Goal: Transaction & Acquisition: Purchase product/service

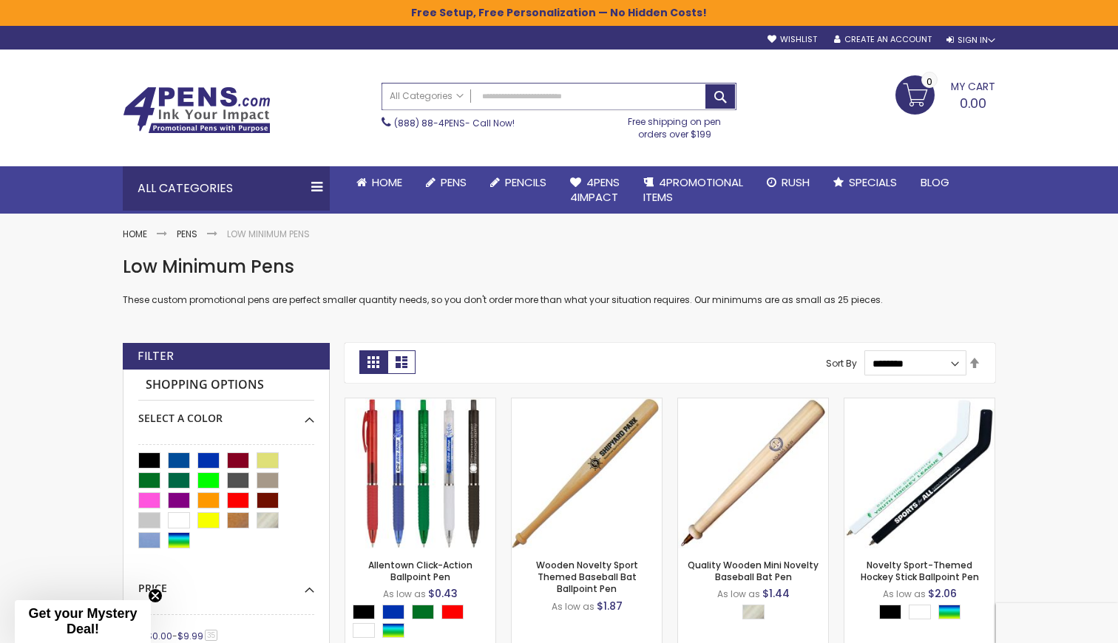
click at [571, 98] on input "Search" at bounding box center [559, 97] width 354 height 26
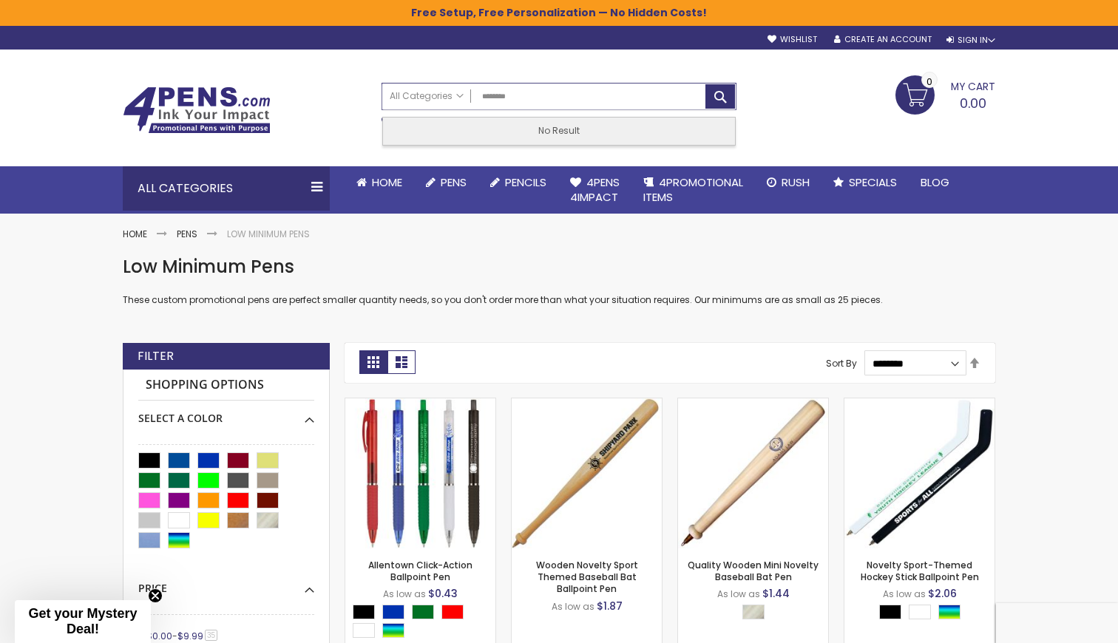
type input "*********"
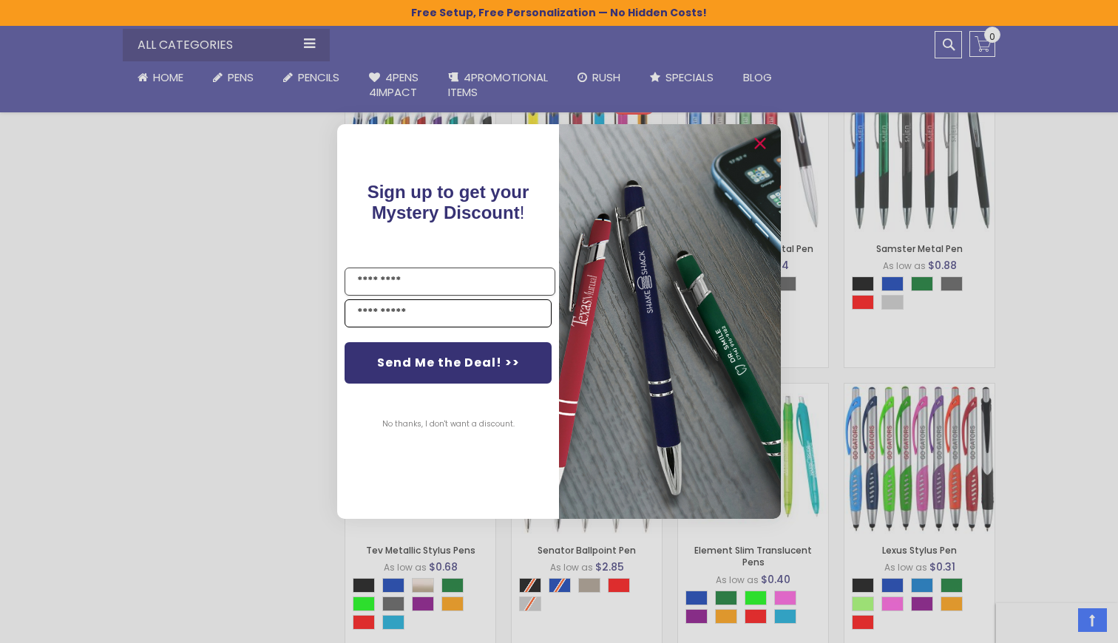
scroll to position [835, 0]
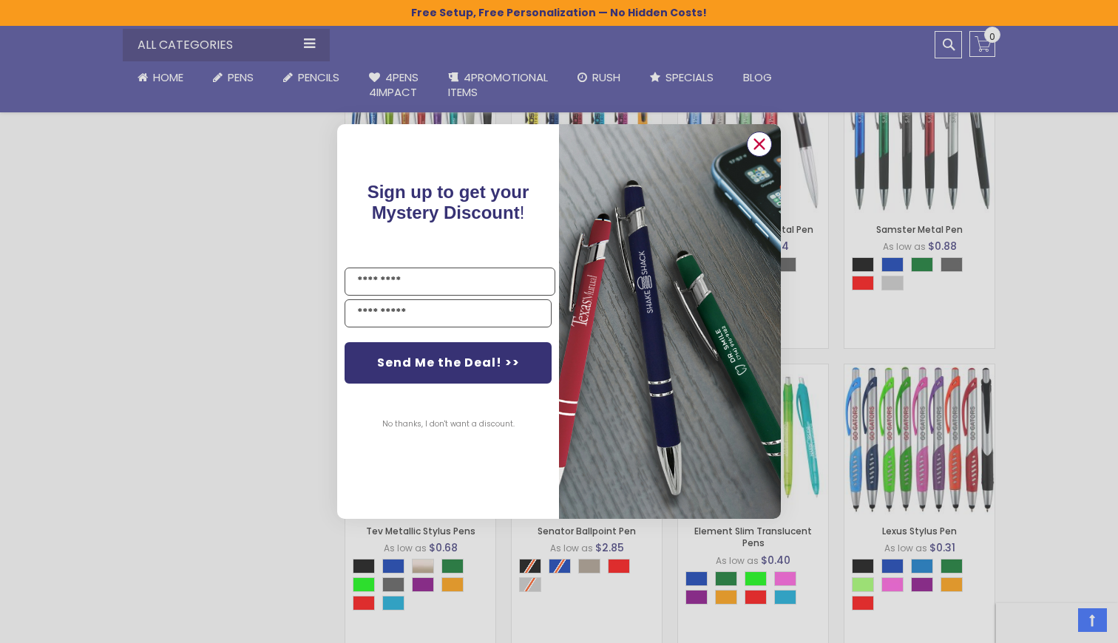
click at [765, 145] on circle "Close dialog" at bounding box center [759, 144] width 22 height 22
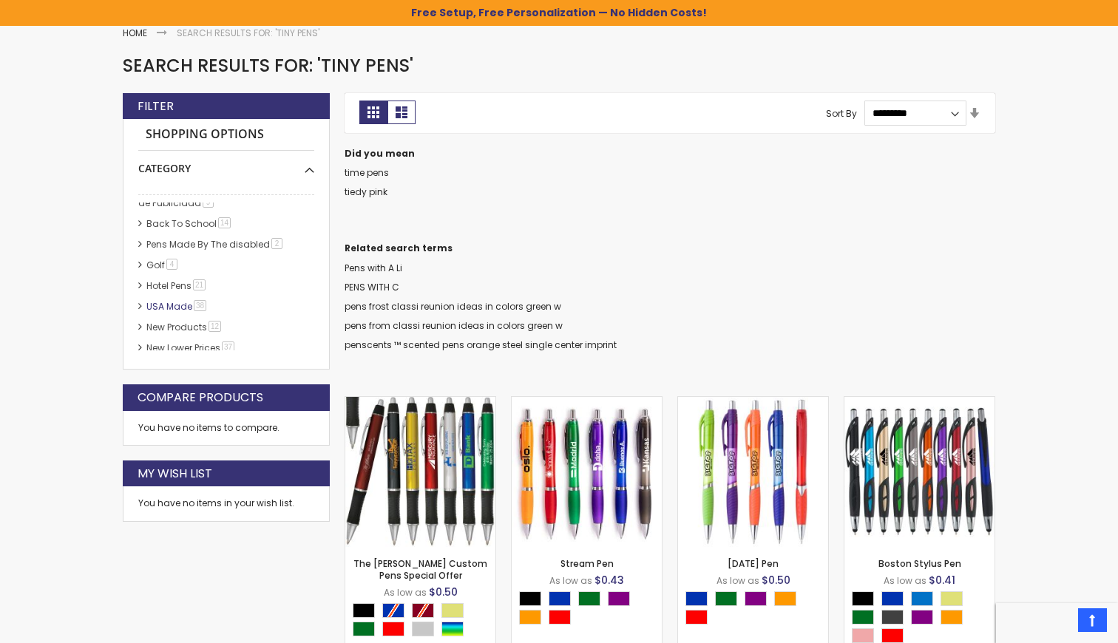
scroll to position [280, 0]
click at [143, 260] on link "Golf 4 item" at bounding box center [163, 266] width 40 height 13
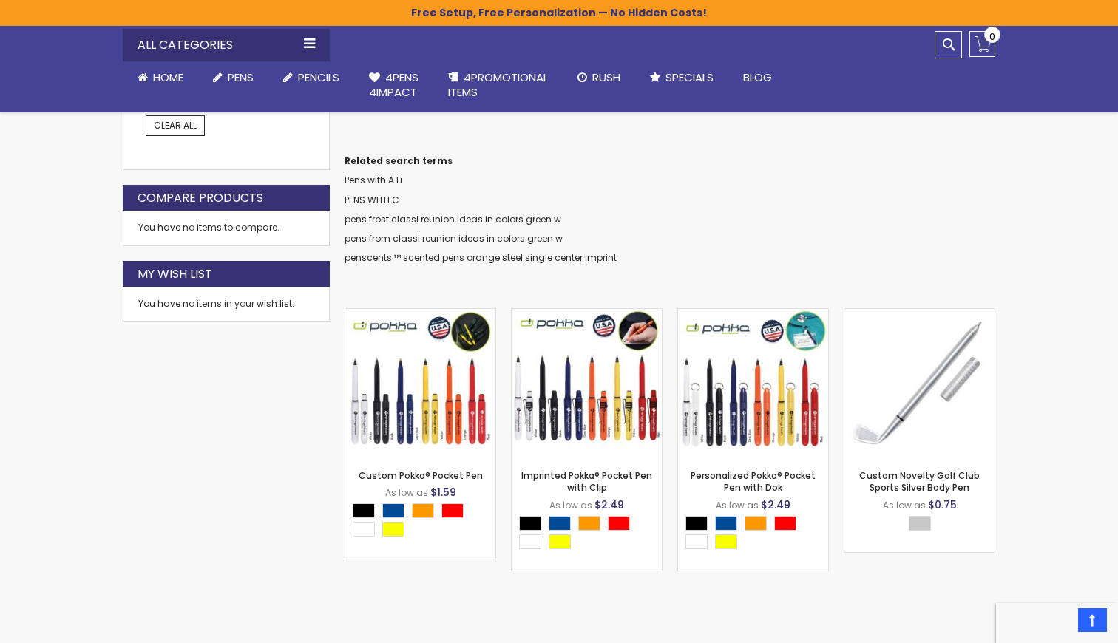
scroll to position [319, 0]
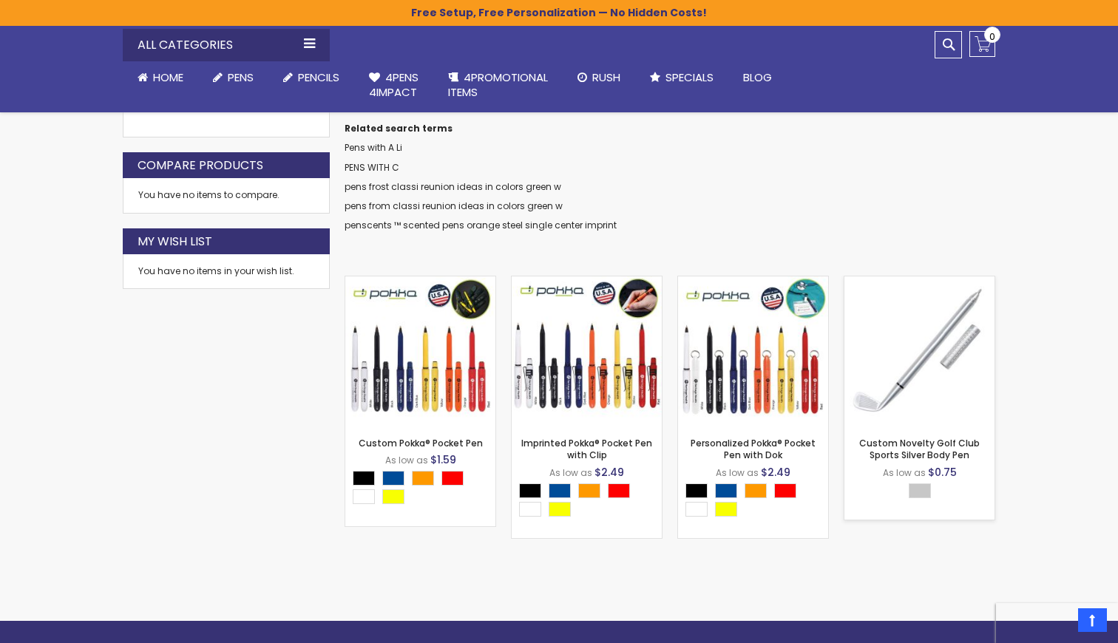
click at [939, 371] on img at bounding box center [920, 352] width 150 height 150
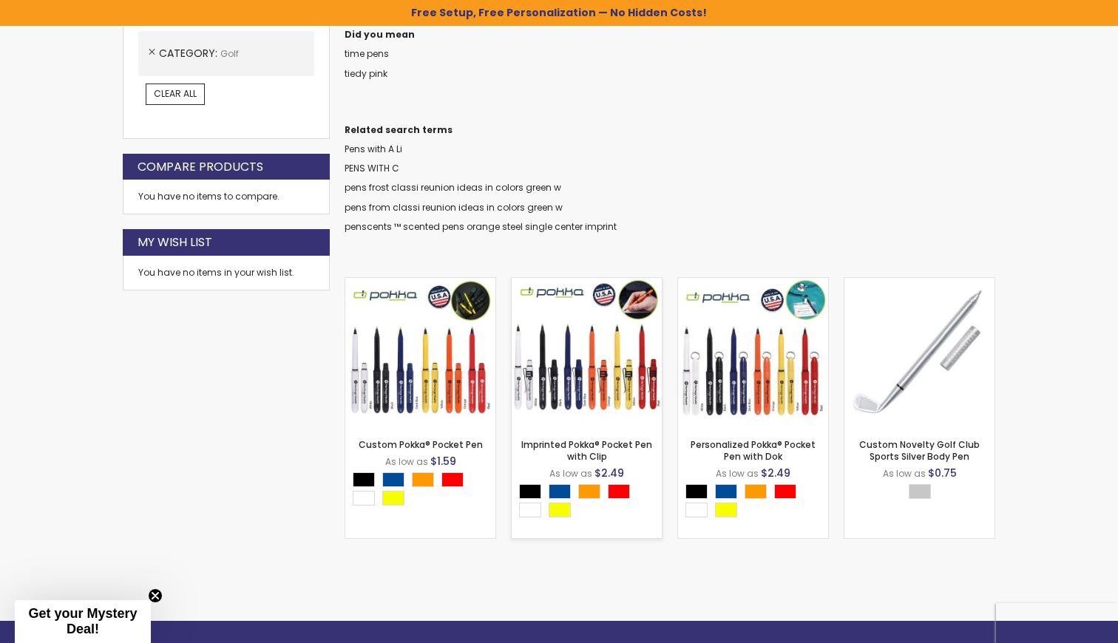
click at [620, 394] on div "- *** + Add to Cart" at bounding box center [587, 404] width 150 height 26
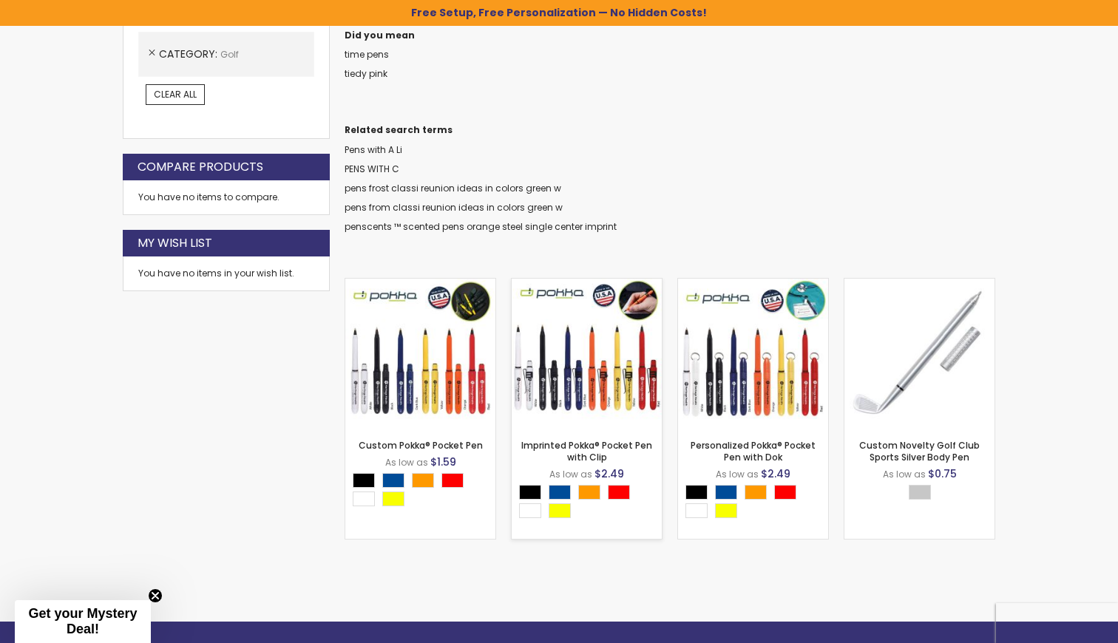
click at [615, 350] on img at bounding box center [587, 354] width 150 height 150
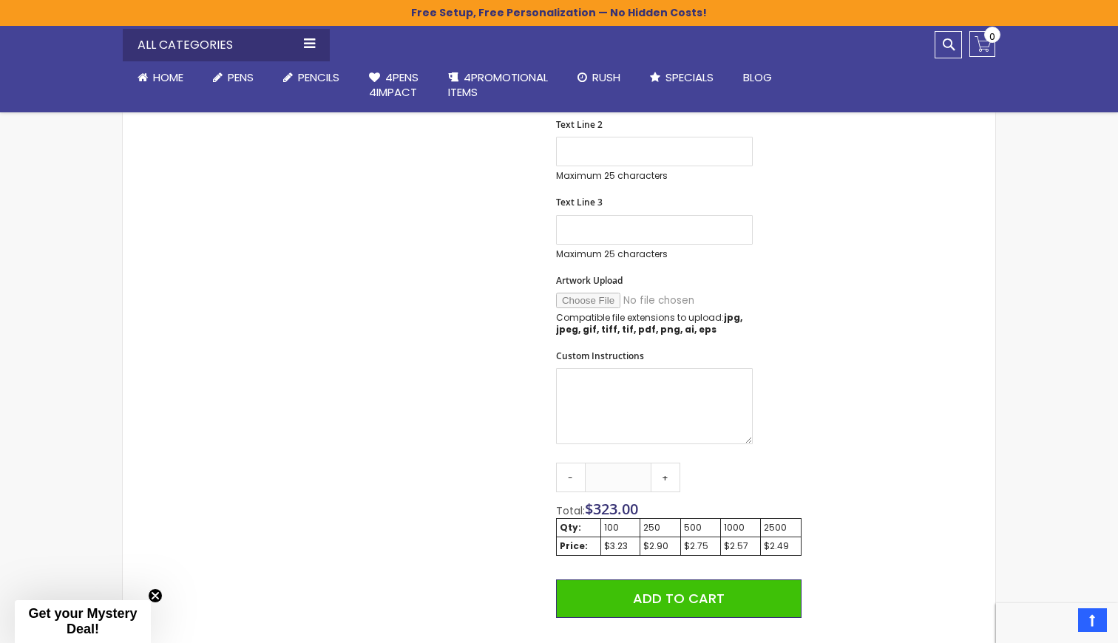
scroll to position [638, 0]
